Goal: Transaction & Acquisition: Book appointment/travel/reservation

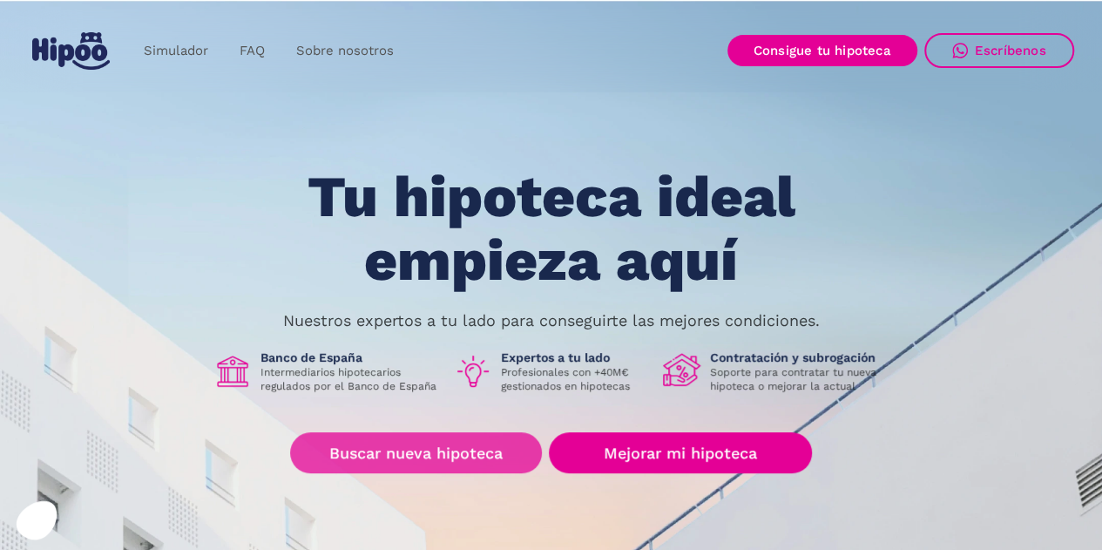
click at [421, 459] on link "Buscar nueva hipoteca" at bounding box center [416, 452] width 252 height 41
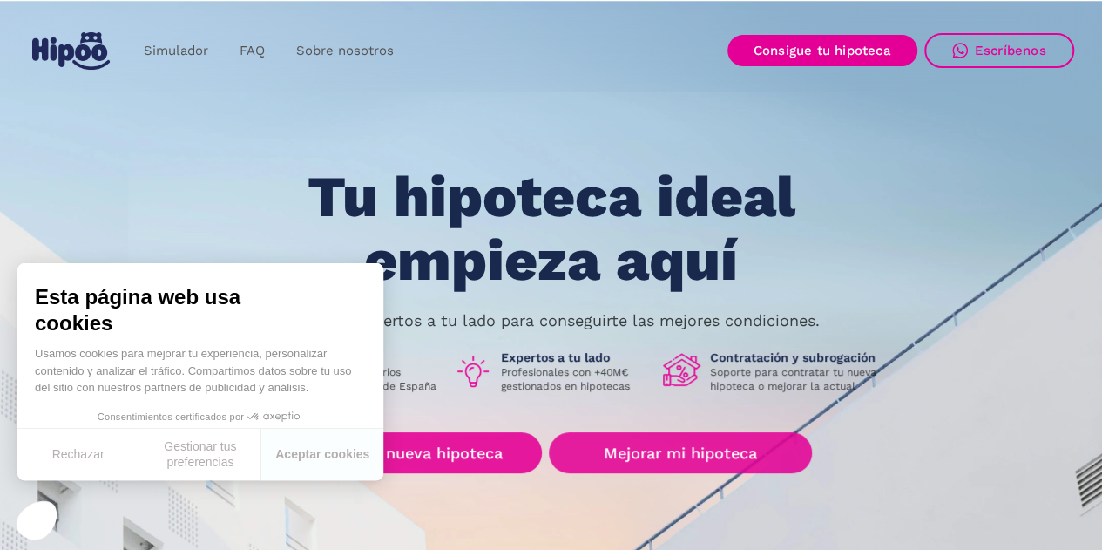
click at [469, 463] on link "Buscar nueva hipoteca" at bounding box center [416, 452] width 252 height 41
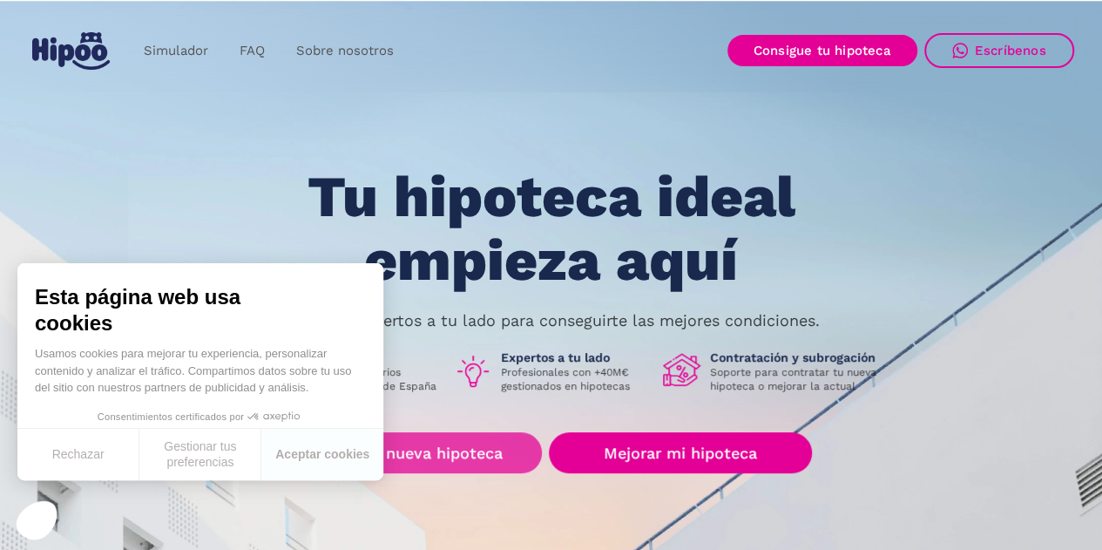
click at [493, 456] on link "Buscar nueva hipoteca" at bounding box center [416, 452] width 252 height 41
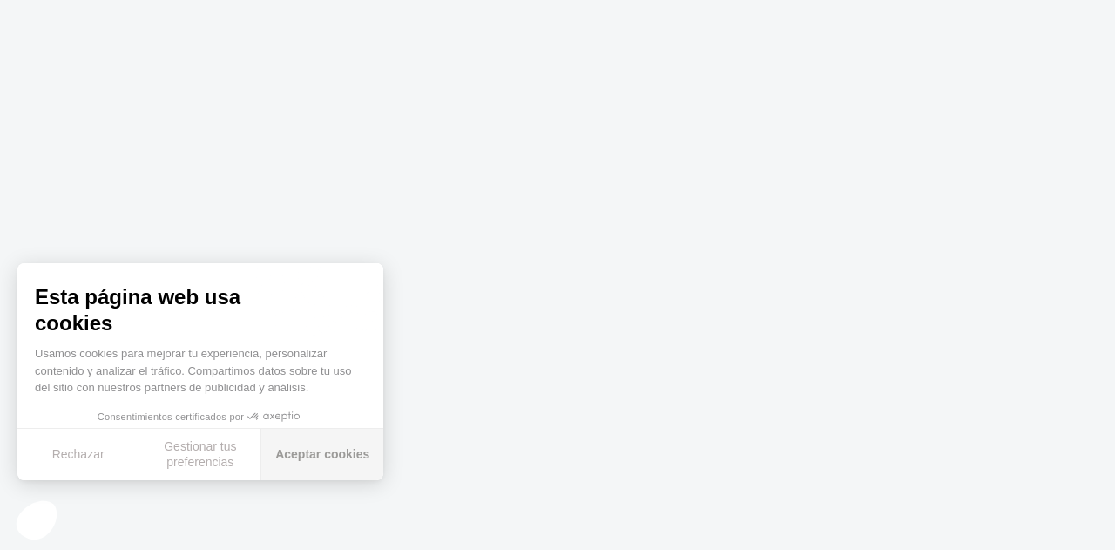
click at [322, 464] on button "Aceptar cookies" at bounding box center [322, 454] width 122 height 51
